Goal: Information Seeking & Learning: Learn about a topic

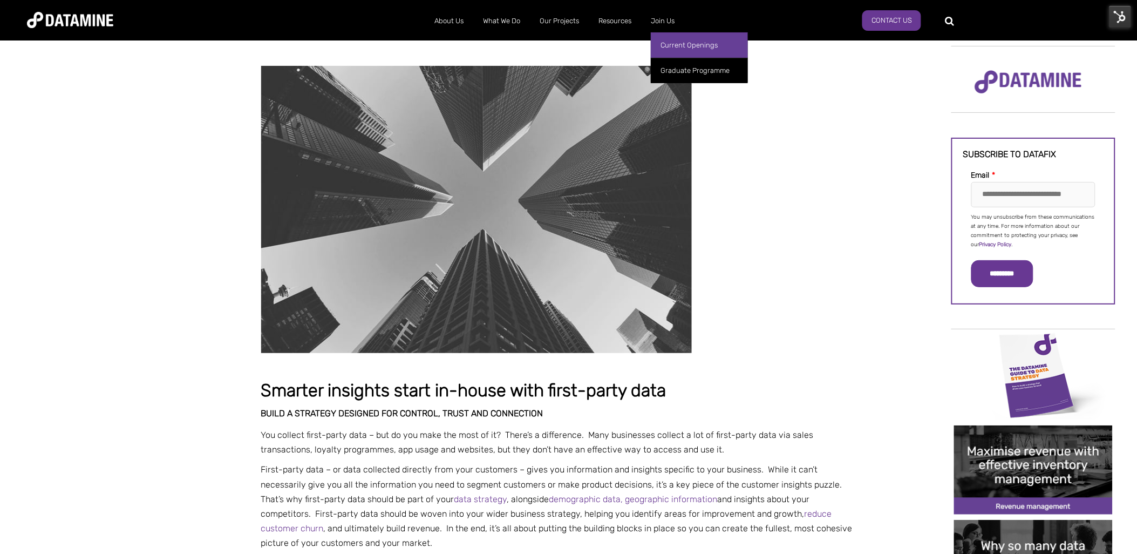
click at [665, 44] on link "Current Openings" at bounding box center [699, 44] width 97 height 25
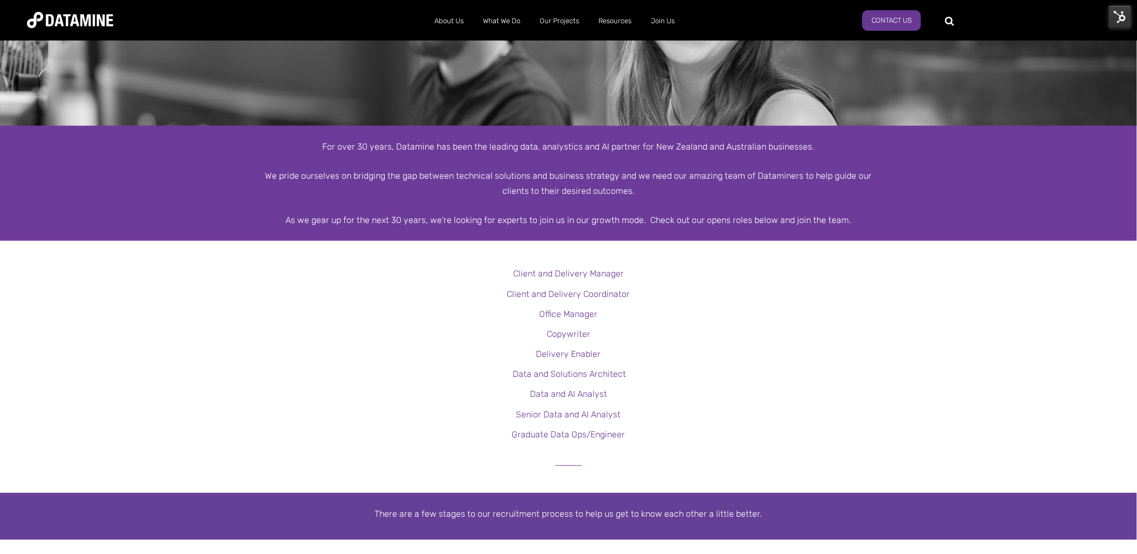
scroll to position [120, 0]
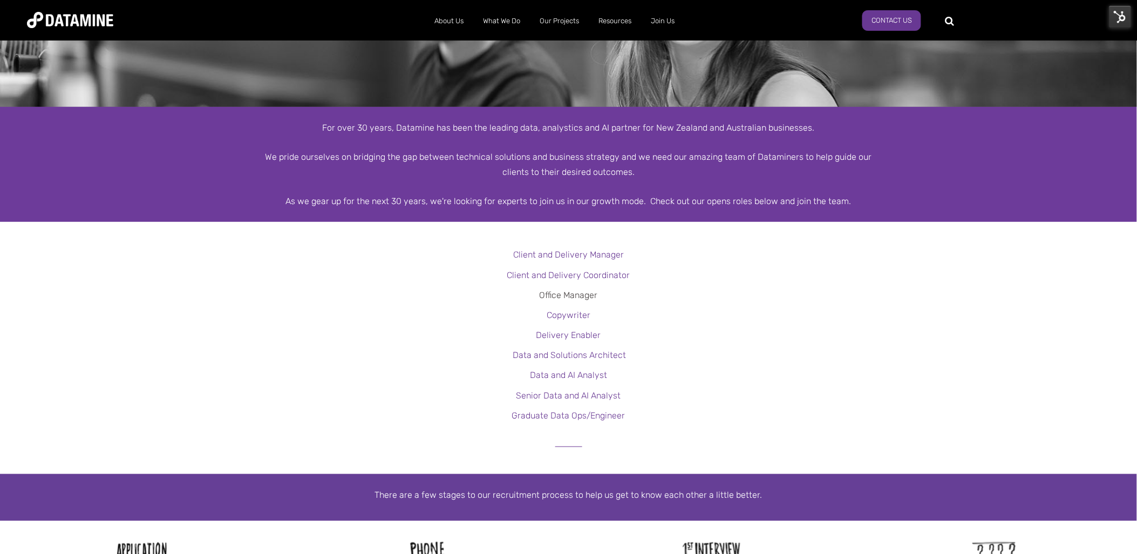
click at [565, 295] on link "Office Manager" at bounding box center [569, 295] width 58 height 10
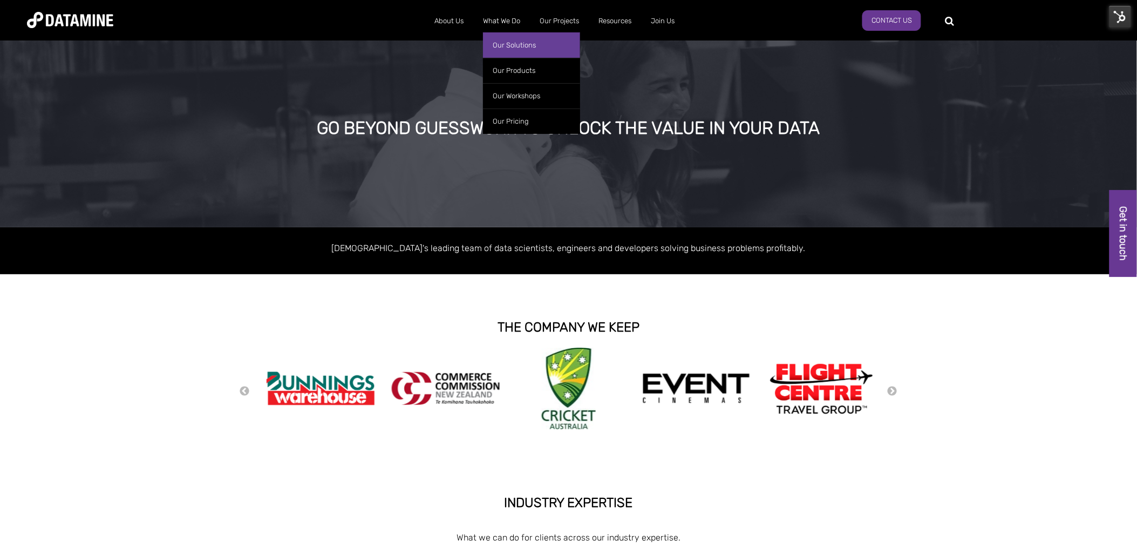
click at [506, 47] on link "Our Solutions" at bounding box center [531, 44] width 97 height 25
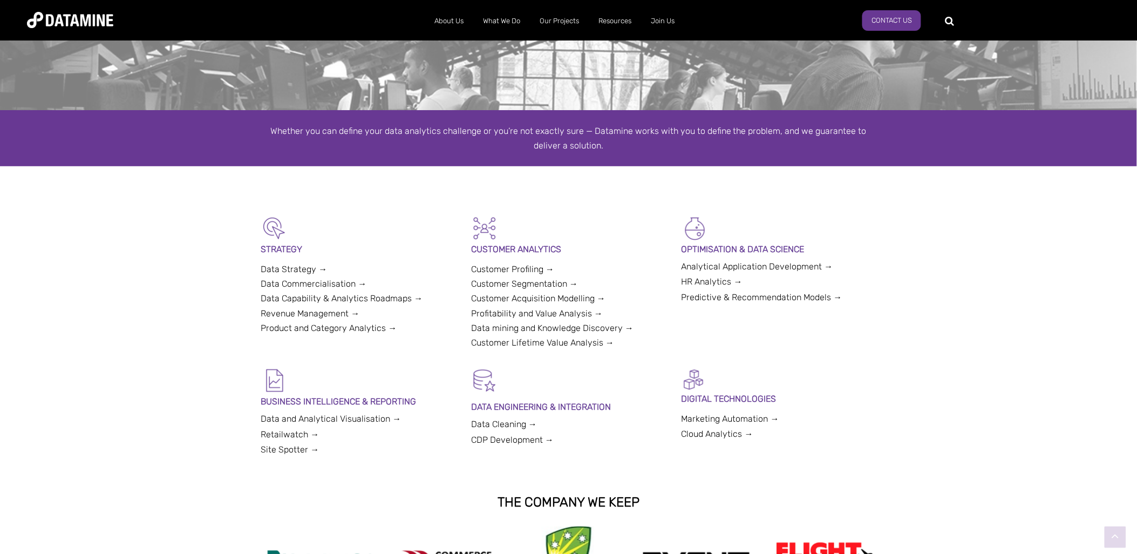
scroll to position [120, 0]
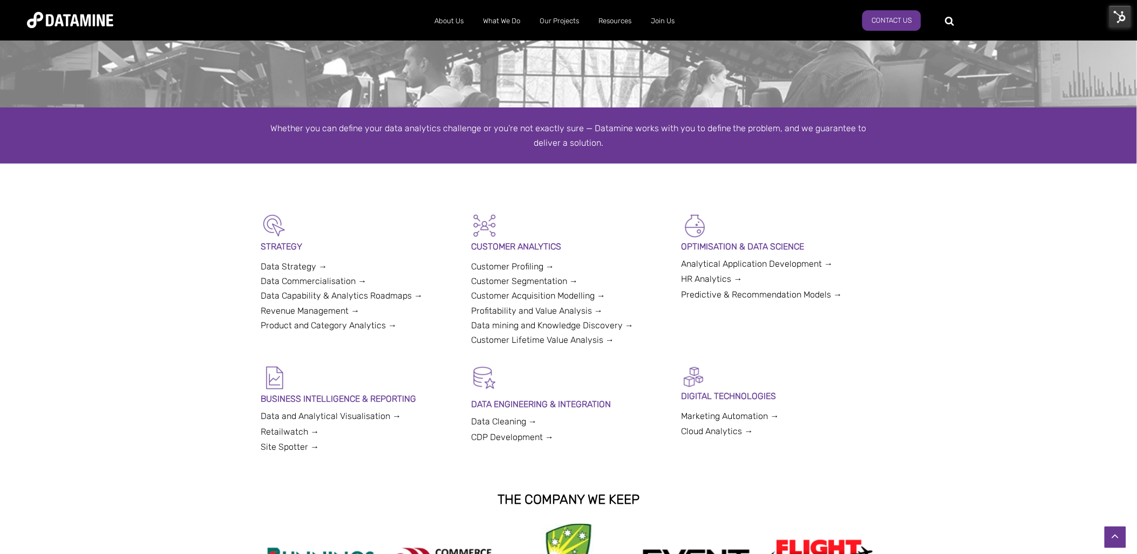
click at [283, 446] on link "Site Spotter →" at bounding box center [290, 446] width 58 height 10
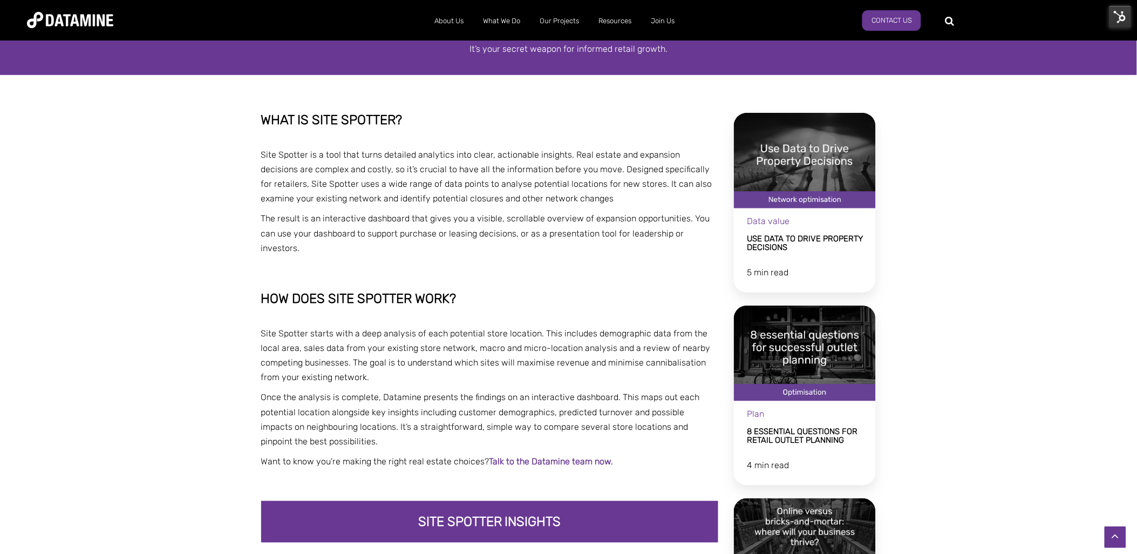
scroll to position [300, 0]
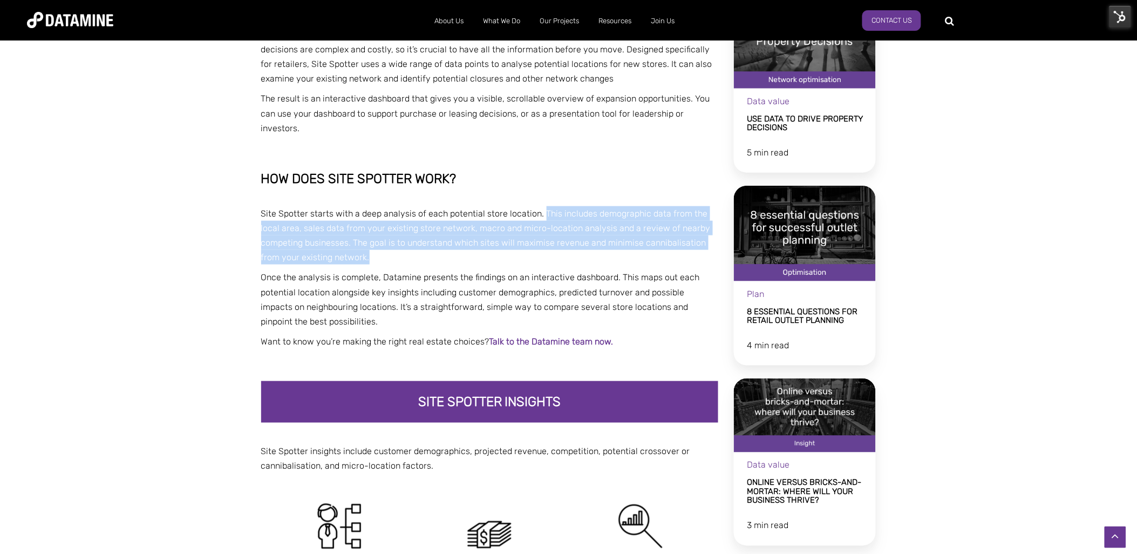
drag, startPoint x: 375, startPoint y: 240, endPoint x: 540, endPoint y: 197, distance: 170.6
click at [540, 206] on p "Site Spotter starts with a deep analysis of each potential store location. This…" at bounding box center [490, 235] width 458 height 59
copy span "This includes demographic data from the local area, sales data from your existi…"
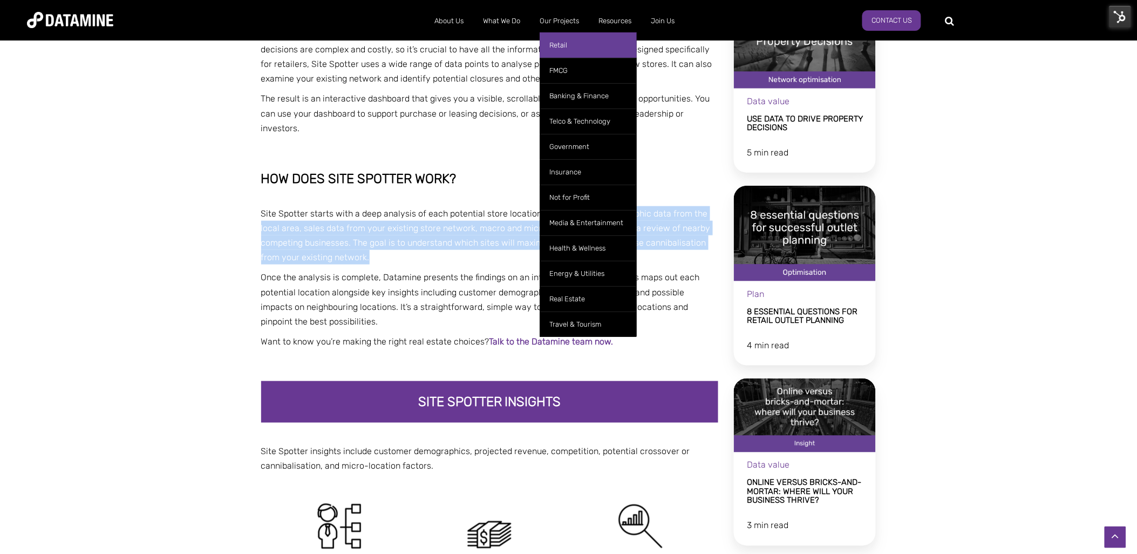
click at [565, 40] on link "Retail" at bounding box center [588, 44] width 97 height 25
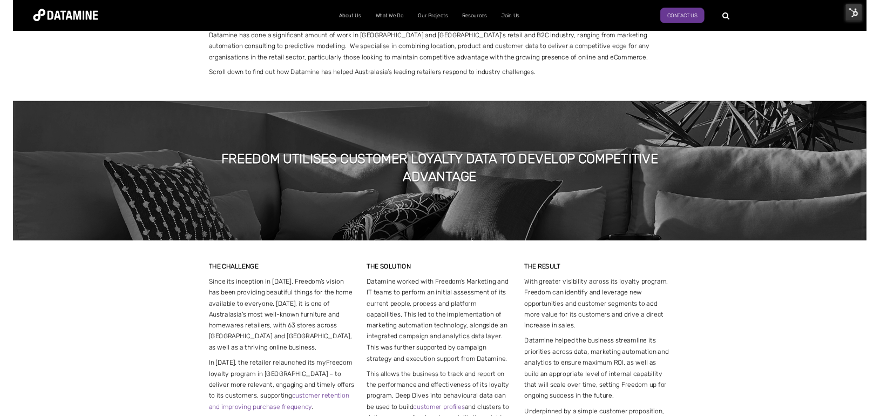
scroll to position [180, 0]
